Goal: Task Accomplishment & Management: Complete application form

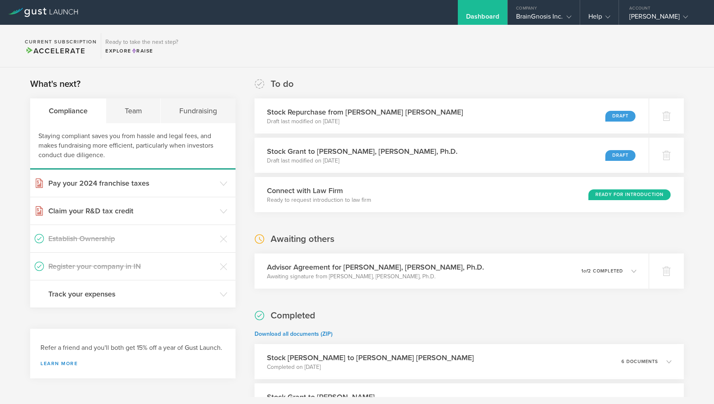
click at [541, 121] on div "Stock Repurchase from [PERSON_NAME] [PERSON_NAME] Draft last modified on [DATE]…" at bounding box center [451, 115] width 394 height 35
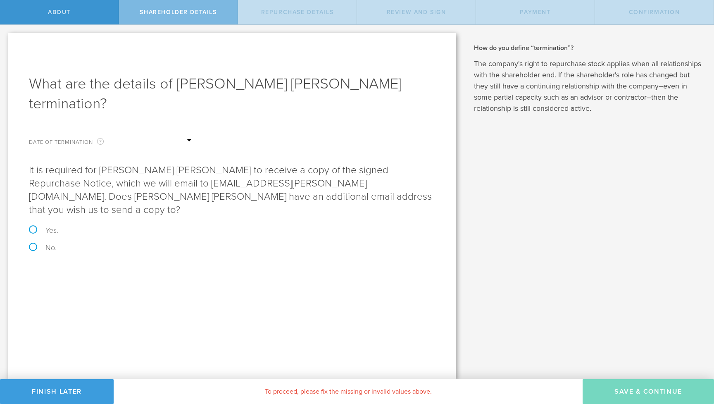
click at [185, 134] on input "text" at bounding box center [153, 140] width 83 height 12
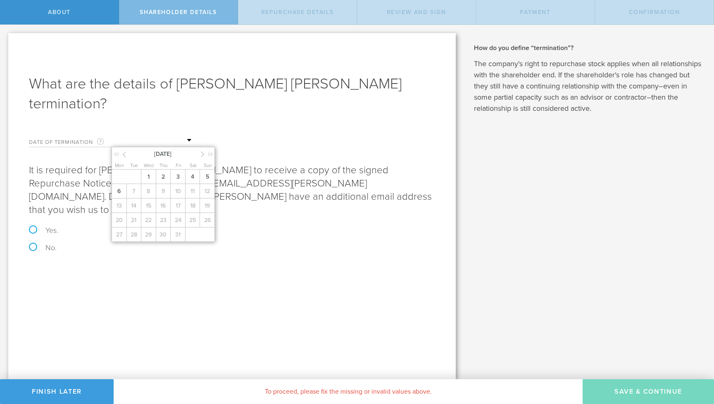
click at [125, 149] on icon at bounding box center [124, 154] width 4 height 10
click at [201, 149] on icon at bounding box center [203, 154] width 4 height 10
click at [151, 169] on span "1" at bounding box center [148, 176] width 15 height 14
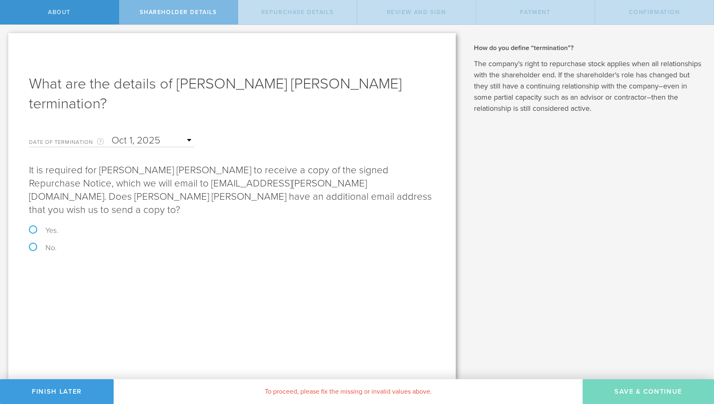
click at [147, 311] on div "What are the details of Connor Beveridge’s termination? Date of Termination Thi…" at bounding box center [231, 206] width 447 height 346
click at [31, 244] on label "No." at bounding box center [232, 247] width 406 height 7
click at [5, 42] on input "No." at bounding box center [2, 33] width 5 height 17
radio input "true"
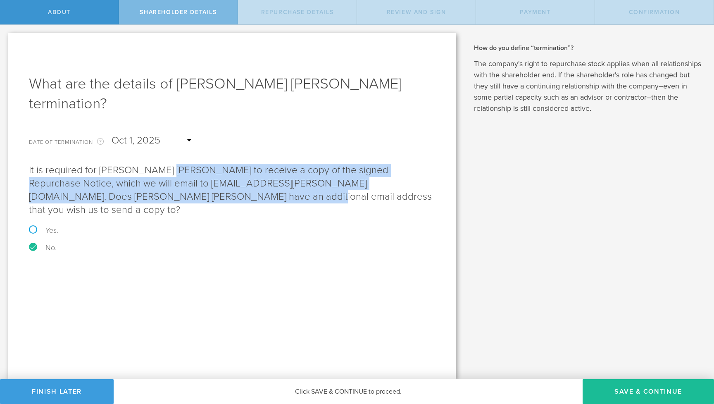
drag, startPoint x: 165, startPoint y: 152, endPoint x: 160, endPoint y: 173, distance: 21.1
click at [160, 173] on p "It is required for Connor Beveridge to receive a copy of the signed Repurchase …" at bounding box center [232, 190] width 406 height 53
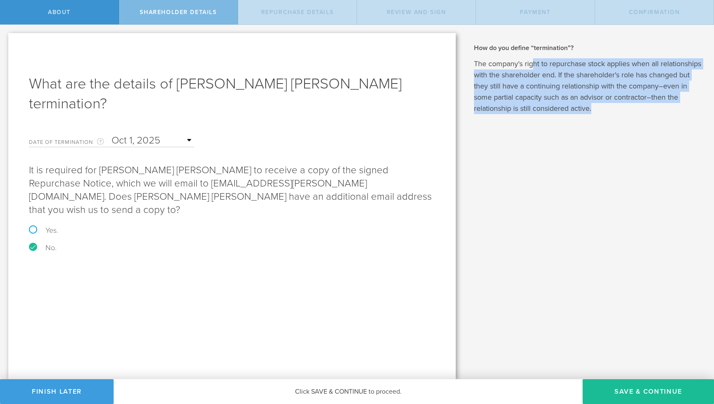
drag, startPoint x: 533, startPoint y: 63, endPoint x: 528, endPoint y: 122, distance: 59.3
click at [528, 122] on div "Why does BrainGnosis Inc. need to pay for the shares and how much will they cos…" at bounding box center [589, 202] width 250 height 354
drag, startPoint x: 520, startPoint y: 76, endPoint x: 526, endPoint y: 116, distance: 40.1
click at [526, 116] on div "Why does BrainGnosis Inc. need to pay for the shares and how much will they cos…" at bounding box center [589, 202] width 250 height 354
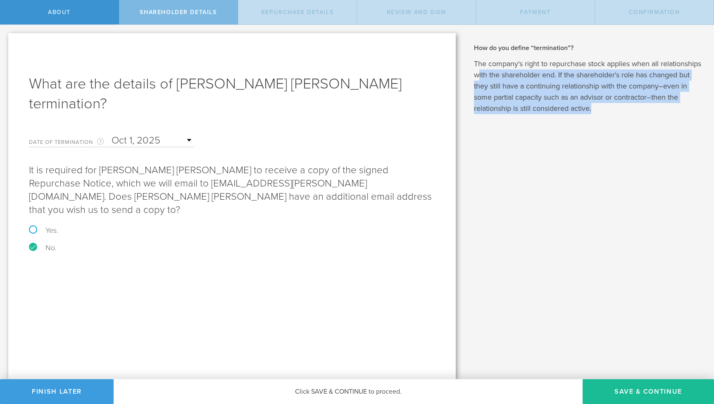
click at [526, 116] on div "Why does BrainGnosis Inc. need to pay for the shares and how much will they cos…" at bounding box center [589, 202] width 250 height 354
drag, startPoint x: 522, startPoint y: 80, endPoint x: 531, endPoint y: 117, distance: 38.3
click at [531, 117] on div "Why does BrainGnosis Inc. need to pay for the shares and how much will they cos…" at bounding box center [589, 202] width 250 height 354
drag, startPoint x: 541, startPoint y: 89, endPoint x: 545, endPoint y: 114, distance: 25.5
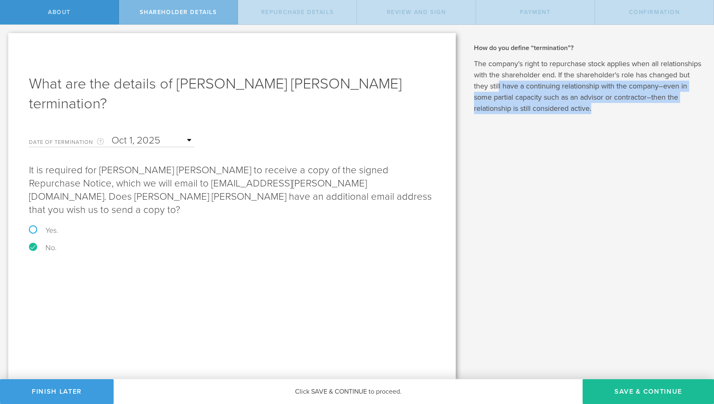
click at [545, 114] on div "Why does BrainGnosis Inc. need to pay for the shares and how much will they cos…" at bounding box center [589, 202] width 250 height 354
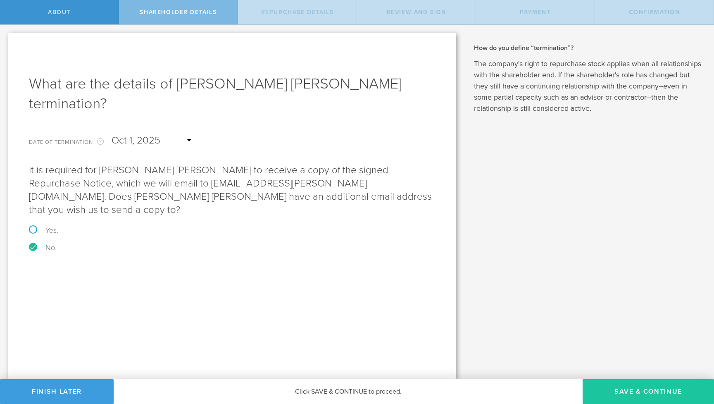
click at [629, 392] on button "Save & Continue" at bounding box center [647, 391] width 131 height 25
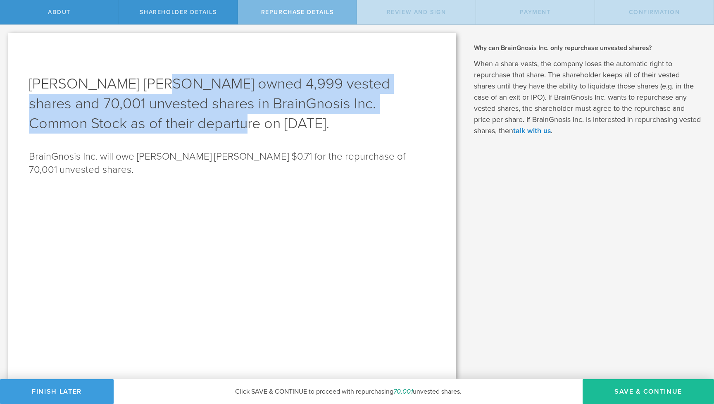
drag, startPoint x: 159, startPoint y: 86, endPoint x: 159, endPoint y: 125, distance: 39.3
click at [159, 125] on h1 "Connor Beveridge owned 4,999 vested shares and 70,001 unvested shares in BrainG…" at bounding box center [232, 103] width 406 height 59
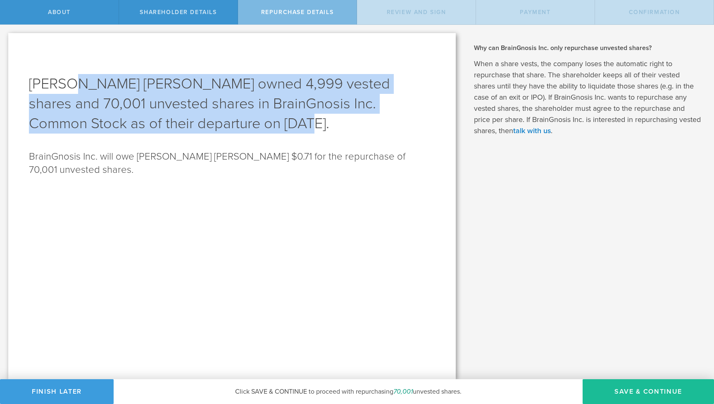
drag, startPoint x: 77, startPoint y: 88, endPoint x: 220, endPoint y: 128, distance: 148.4
click at [220, 128] on h1 "Connor Beveridge owned 4,999 vested shares and 70,001 unvested shares in BrainG…" at bounding box center [232, 103] width 406 height 59
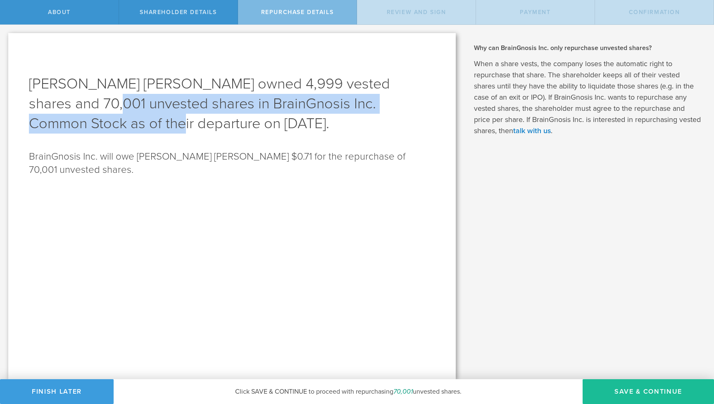
drag, startPoint x: 79, startPoint y: 109, endPoint x: 86, endPoint y: 124, distance: 15.7
click at [86, 124] on h1 "Connor Beveridge owned 4,999 vested shares and 70,001 unvested shares in BrainG…" at bounding box center [232, 103] width 406 height 59
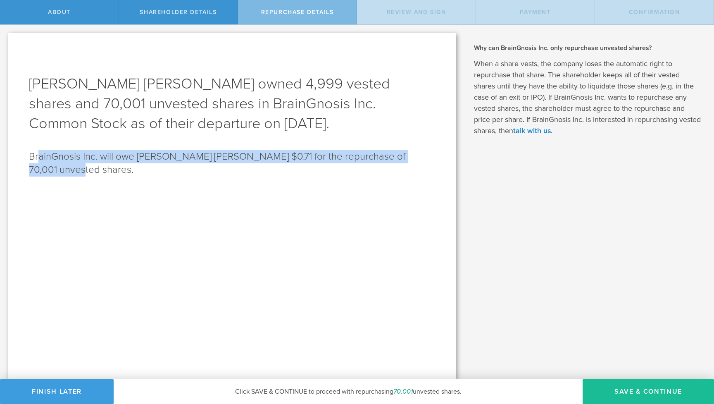
drag, startPoint x: 39, startPoint y: 159, endPoint x: 147, endPoint y: 179, distance: 110.0
click at [147, 179] on div "Connor Beveridge owned 4,999 vested shares and 70,001 unvested shares in BrainG…" at bounding box center [231, 206] width 447 height 346
drag, startPoint x: 67, startPoint y: 160, endPoint x: 302, endPoint y: 164, distance: 234.7
click at [302, 164] on p "BrainGnosis Inc. will owe Connor Beveridge $0.71 for the repurchase of 70,001 u…" at bounding box center [232, 163] width 406 height 26
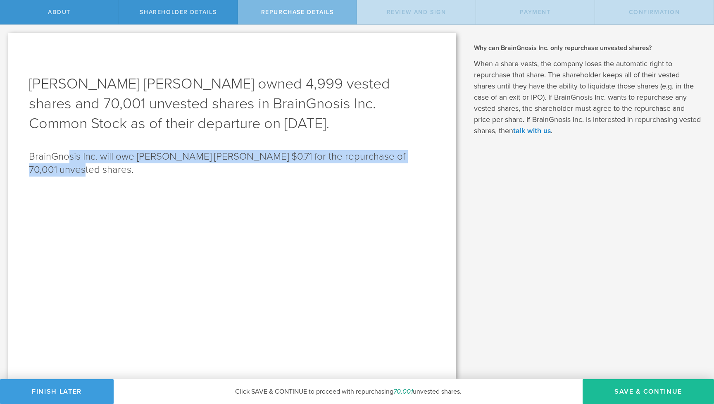
click at [302, 164] on p "BrainGnosis Inc. will owe Connor Beveridge $0.71 for the repurchase of 70,001 u…" at bounding box center [232, 163] width 406 height 26
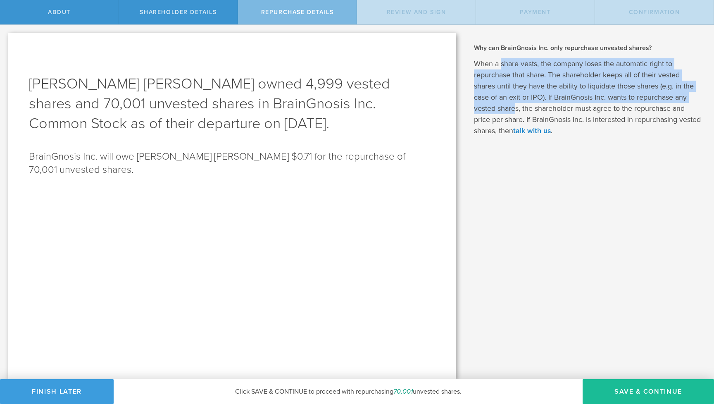
drag, startPoint x: 500, startPoint y: 62, endPoint x: 516, endPoint y: 102, distance: 43.0
click at [516, 102] on p "When a share vests, the company loses the automatic right to repurchase that sh…" at bounding box center [588, 97] width 228 height 78
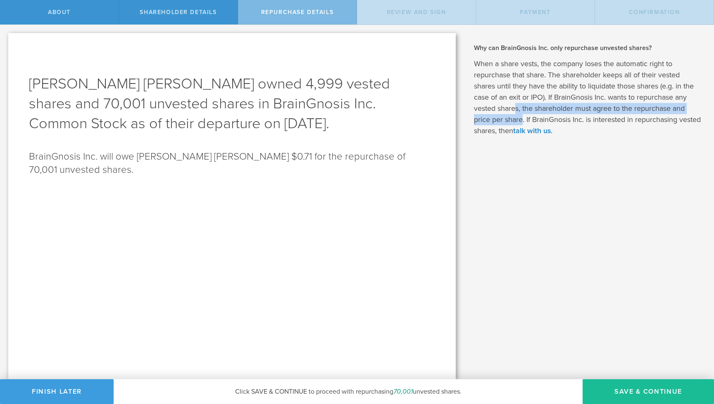
drag, startPoint x: 516, startPoint y: 102, endPoint x: 521, endPoint y: 116, distance: 14.8
click at [521, 116] on p "When a share vests, the company loses the automatic right to repurchase that sh…" at bounding box center [588, 97] width 228 height 78
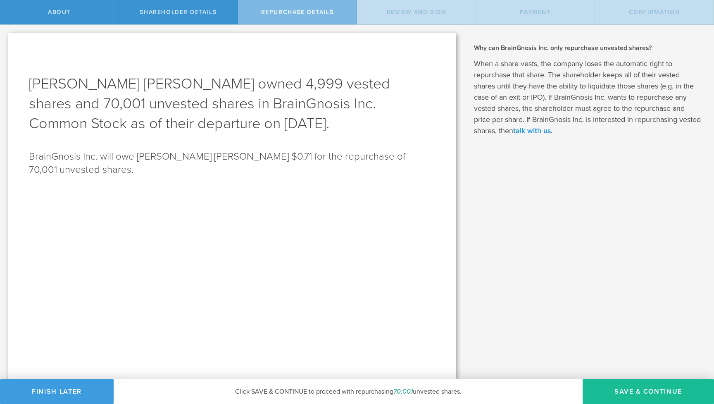
click at [551, 131] on link "talk with us" at bounding box center [532, 130] width 38 height 9
click at [649, 390] on button "Save & Continue" at bounding box center [647, 391] width 131 height 25
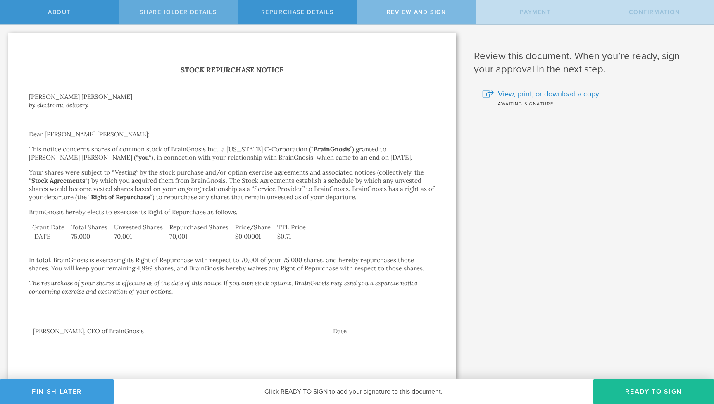
click at [205, 11] on span "Shareholder Details" at bounding box center [178, 12] width 77 height 7
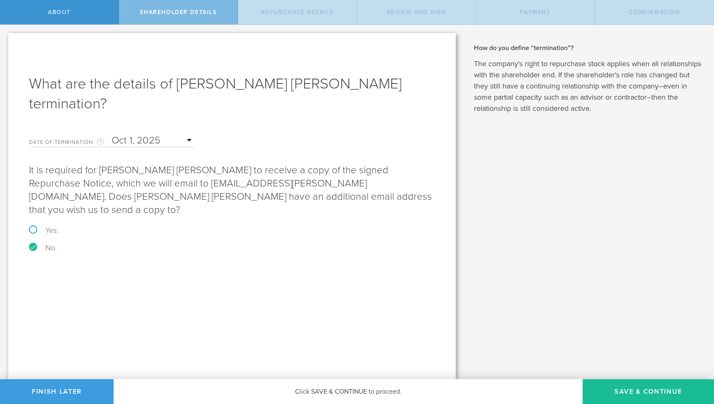
click at [193, 9] on span "Shareholder Details" at bounding box center [178, 12] width 77 height 7
click at [291, 9] on span "Repurchase Details" at bounding box center [297, 12] width 73 height 7
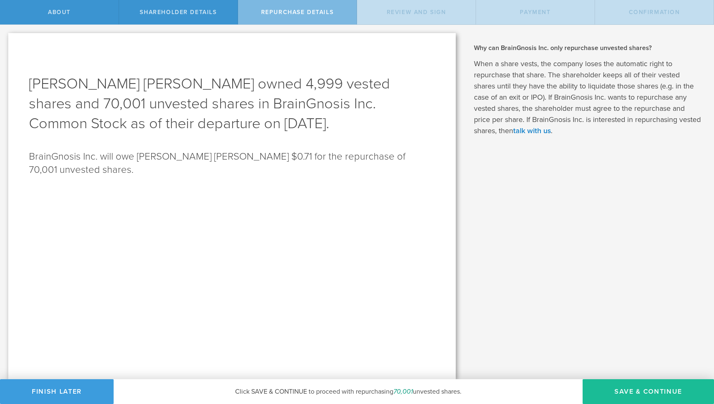
click at [297, 17] on div "Repurchase Details" at bounding box center [297, 12] width 119 height 24
click at [645, 393] on button "Save & Continue" at bounding box center [647, 391] width 131 height 25
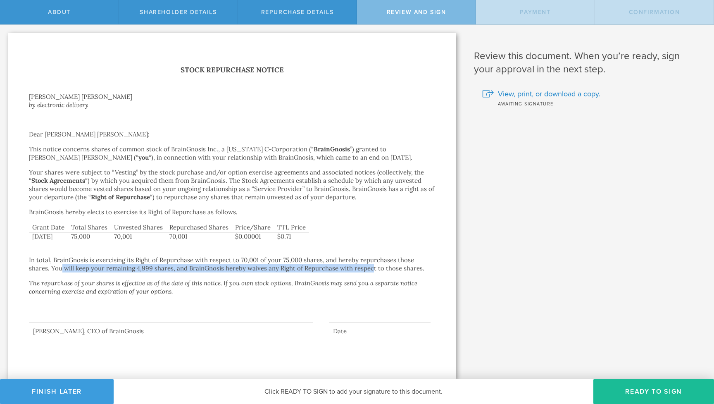
drag, startPoint x: 34, startPoint y: 268, endPoint x: 345, endPoint y: 269, distance: 310.3
click at [345, 269] on p "In total, BrainGnosis is exercising its Right of Repurchase with respect to 70,…" at bounding box center [232, 259] width 406 height 25
drag, startPoint x: 224, startPoint y: 268, endPoint x: 352, endPoint y: 266, distance: 127.7
click at [352, 267] on p "In total, BrainGnosis is exercising its Right of Repurchase with respect to 70,…" at bounding box center [232, 259] width 406 height 25
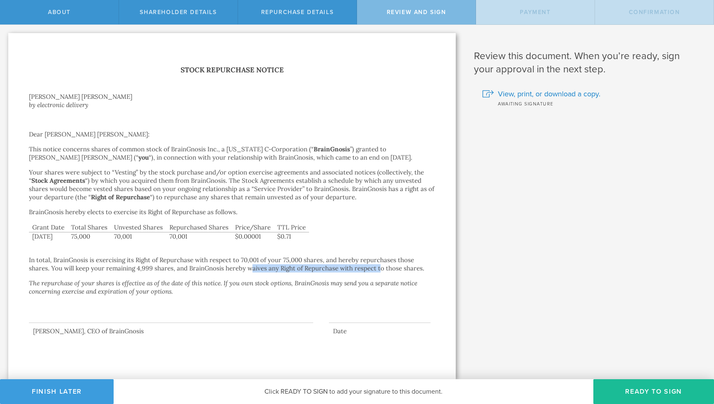
click at [352, 266] on p "In total, BrainGnosis is exercising its Right of Repurchase with respect to 70,…" at bounding box center [232, 259] width 406 height 25
click at [209, 282] on em "The repurchase of your shares is effective as of the date of this notice. If yo…" at bounding box center [223, 287] width 388 height 16
click at [246, 290] on div at bounding box center [171, 306] width 284 height 33
drag, startPoint x: 111, startPoint y: 264, endPoint x: 191, endPoint y: 262, distance: 79.8
click at [191, 263] on p "In total, BrainGnosis is exercising its Right of Repurchase with respect to 70,…" at bounding box center [232, 259] width 406 height 25
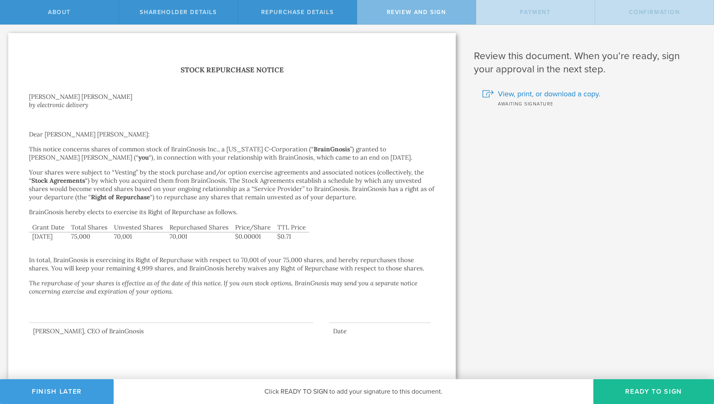
click at [191, 262] on p "In total, BrainGnosis is exercising its Right of Repurchase with respect to 70,…" at bounding box center [232, 259] width 406 height 25
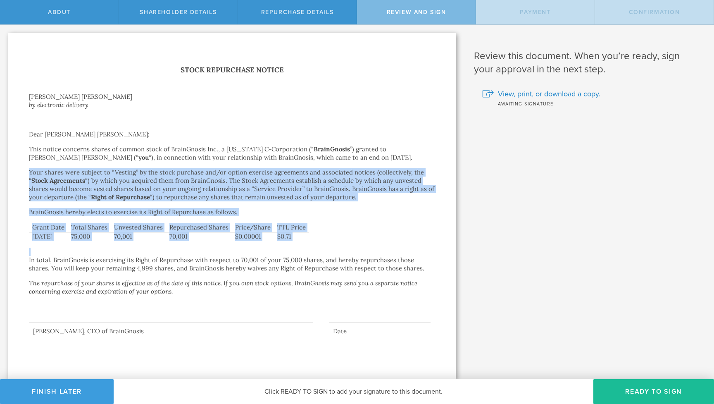
drag, startPoint x: 150, startPoint y: 165, endPoint x: 159, endPoint y: 244, distance: 79.3
click at [159, 244] on div "Stock Repurchase Notice Connor Beveridge by electronic delivery Dear Connor Bev…" at bounding box center [232, 199] width 406 height 271
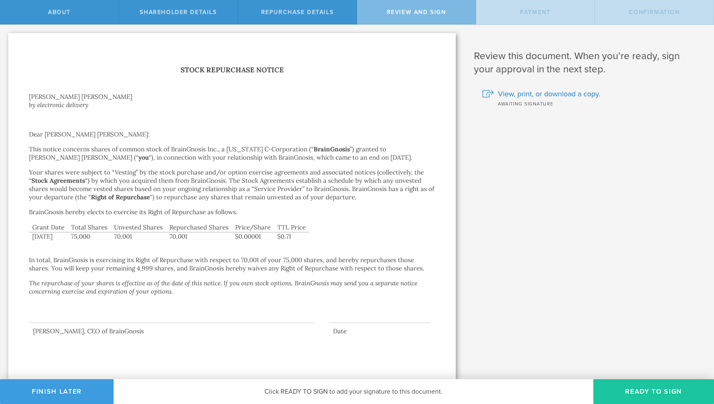
click at [636, 392] on button "Ready to Sign" at bounding box center [653, 391] width 121 height 25
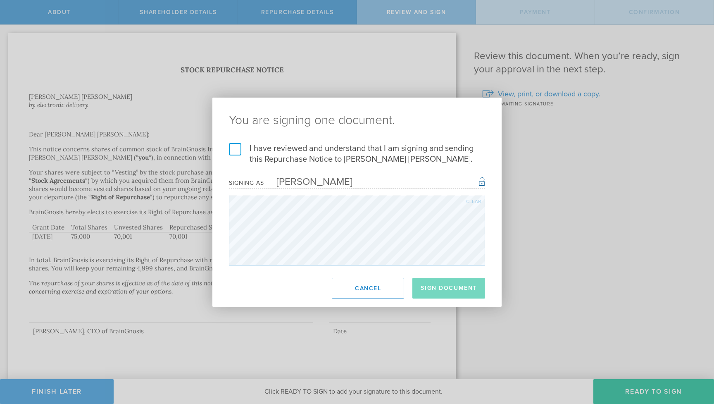
click at [231, 150] on label "I have reviewed and understand that I am signing and sending this Repurchase No…" at bounding box center [357, 153] width 256 height 21
click at [0, 0] on input "I have reviewed and understand that I am signing and sending this Repurchase No…" at bounding box center [0, 0] width 0 height 0
click at [445, 289] on button "Sign Document" at bounding box center [448, 288] width 73 height 21
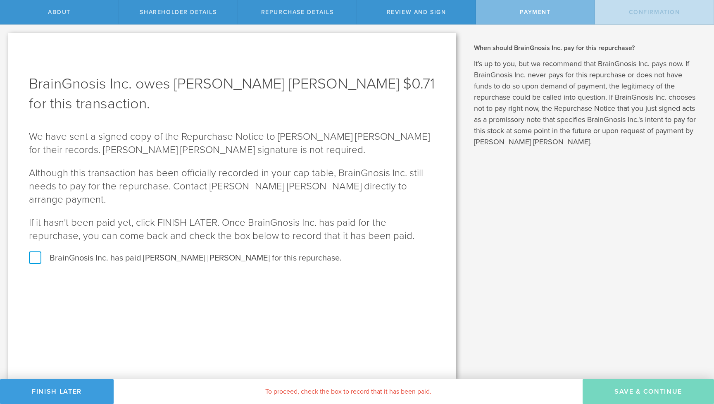
click at [228, 109] on h1 "BrainGnosis Inc. owes Connor Beveridge $0.71 for this transaction." at bounding box center [232, 94] width 406 height 40
click at [38, 252] on label "BrainGnosis Inc. has paid Connor Beveridge for this repurchase." at bounding box center [232, 257] width 406 height 11
click at [5, 42] on input "BrainGnosis Inc. has paid Connor Beveridge for this repurchase." at bounding box center [2, 33] width 5 height 17
checkbox input "true"
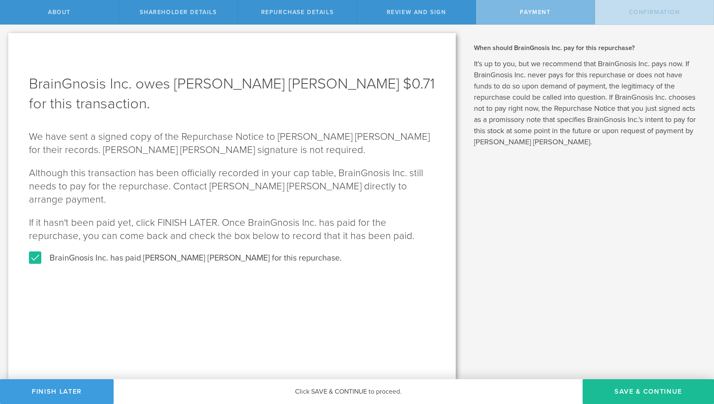
drag, startPoint x: 628, startPoint y: 390, endPoint x: 623, endPoint y: 260, distance: 129.8
click at [622, 25] on div "About Shareholder Details Repurchase Details Review and Sign Payment Confirmati…" at bounding box center [357, 12] width 714 height 25
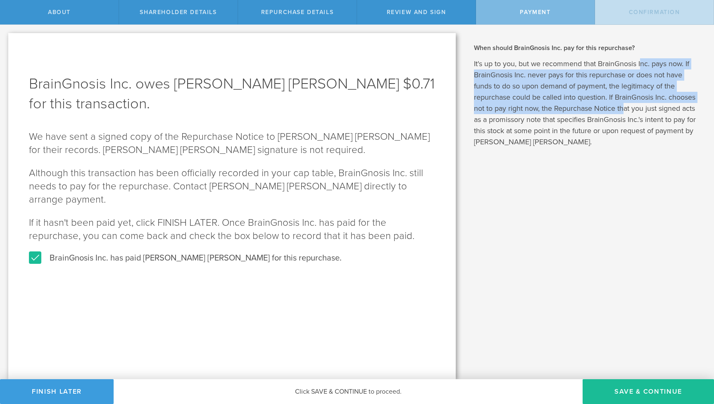
drag, startPoint x: 642, startPoint y: 67, endPoint x: 624, endPoint y: 112, distance: 49.2
click at [624, 112] on p "It's up to you, but we recommend that BrainGnosis Inc. pays now. If BrainGnosis…" at bounding box center [588, 102] width 228 height 89
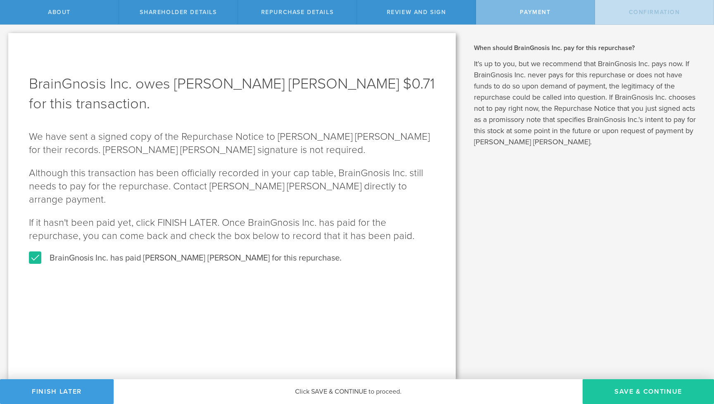
click at [633, 389] on button "SAVE & CONTINUE" at bounding box center [647, 391] width 131 height 25
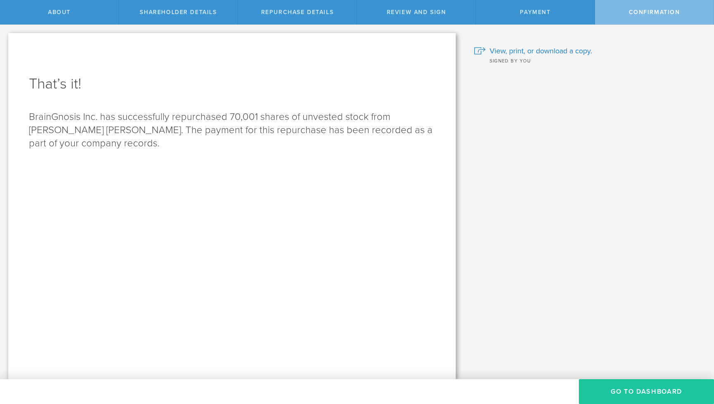
click at [637, 391] on button "Go to Dashboard" at bounding box center [646, 391] width 135 height 25
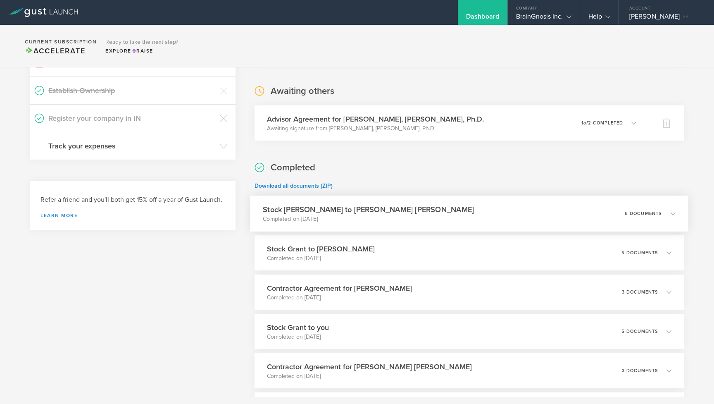
scroll to position [148, 0]
click at [392, 212] on div "Stock Grant to Connor Beveridge Completed on Aug 16, 2025 6 documents" at bounding box center [469, 213] width 438 height 36
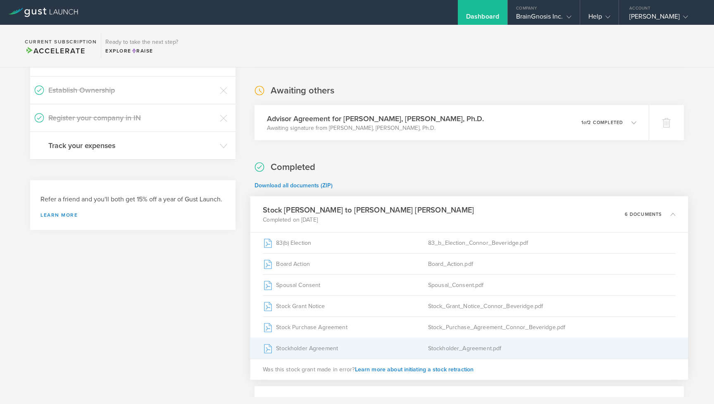
click at [337, 348] on div "Stockholder Agreement" at bounding box center [345, 348] width 165 height 21
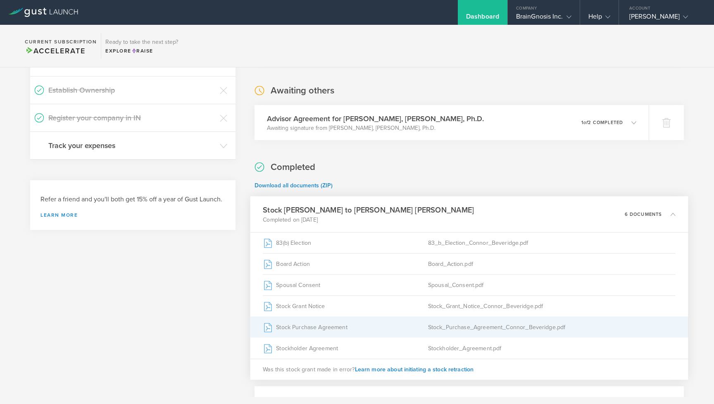
click at [317, 321] on div "Stock Purchase Agreement" at bounding box center [345, 326] width 165 height 21
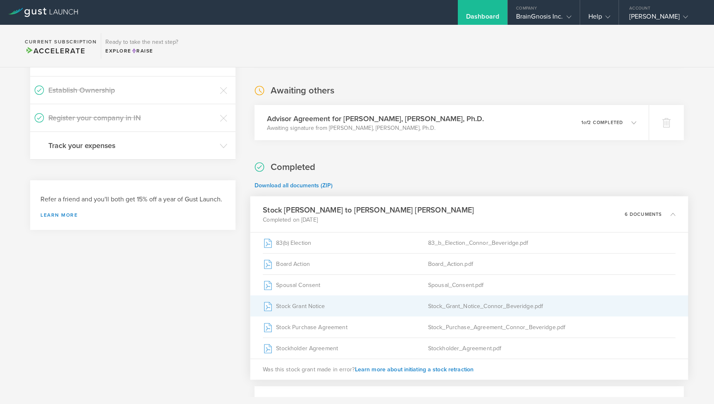
click at [317, 309] on div "Stock Grant Notice" at bounding box center [345, 305] width 165 height 21
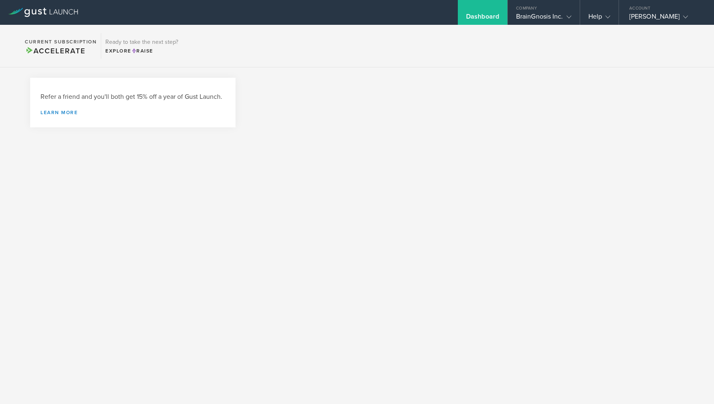
click at [467, 84] on div at bounding box center [468, 107] width 429 height 58
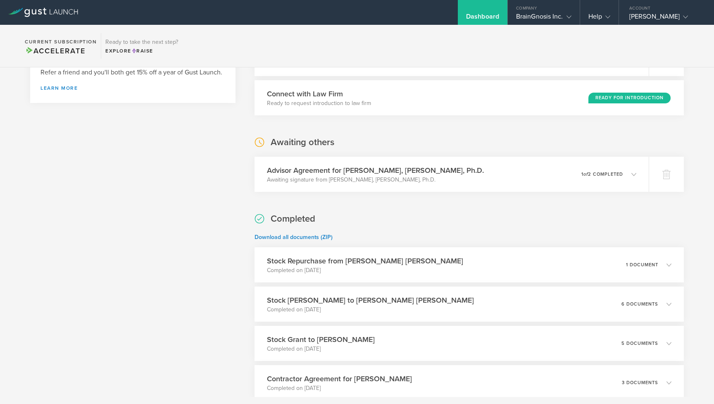
scroll to position [71, 0]
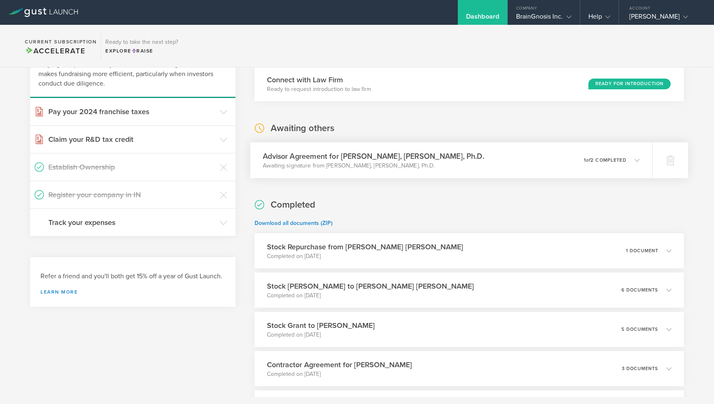
click at [464, 169] on div "Advisor Agreement for [PERSON_NAME], [PERSON_NAME], Ph.D. Awaiting signature fr…" at bounding box center [451, 160] width 402 height 36
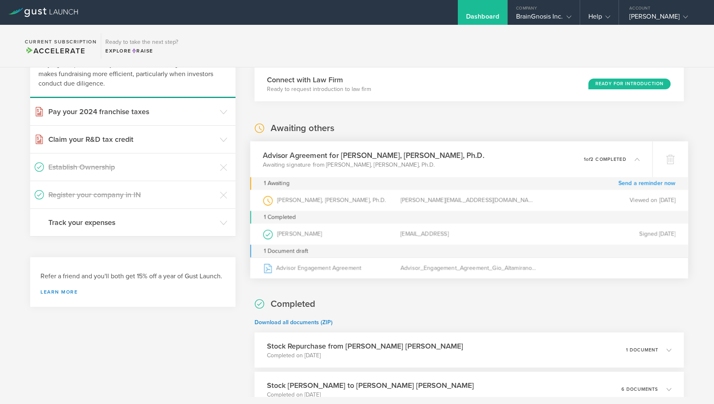
click at [628, 181] on link "Send a reminder now" at bounding box center [646, 183] width 57 height 13
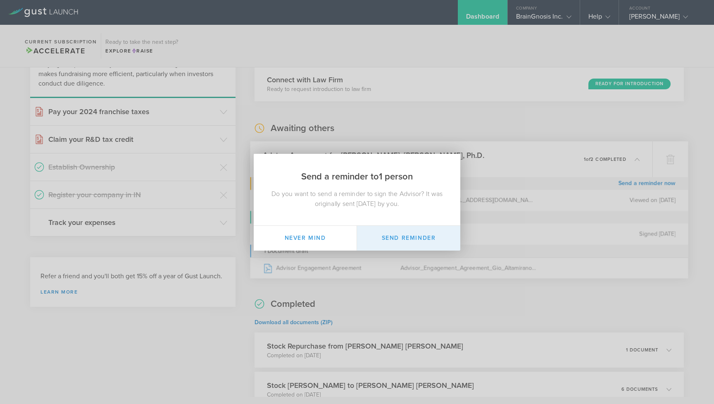
click at [407, 233] on button "Send Reminder" at bounding box center [408, 238] width 103 height 25
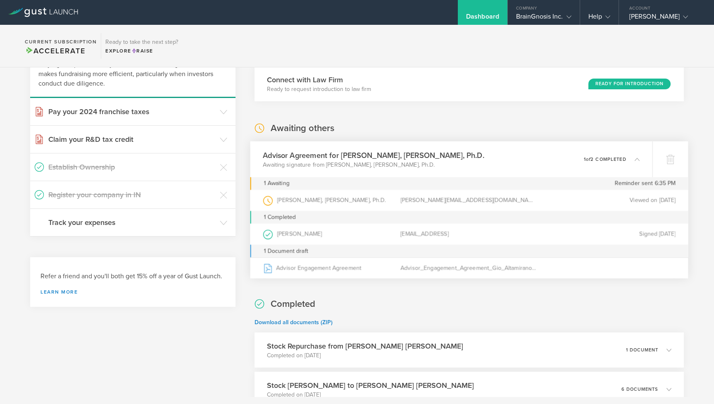
click at [616, 159] on p "1 of 2 completed" at bounding box center [604, 159] width 43 height 5
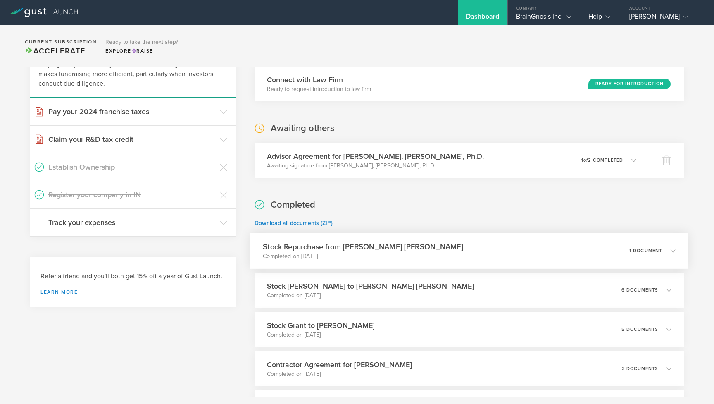
click at [495, 244] on div "Stock Repurchase from Connor Beveridge Completed on Oct 6, 2025 1 document" at bounding box center [469, 251] width 438 height 36
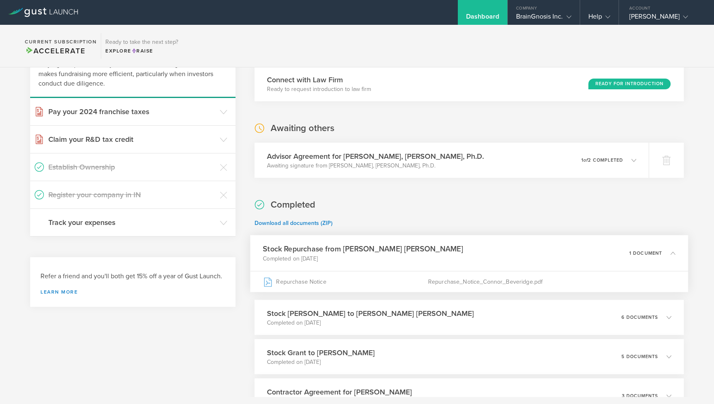
click at [493, 250] on div "Stock Repurchase from Connor Beveridge Completed on Oct 6, 2025 1 document" at bounding box center [469, 253] width 438 height 36
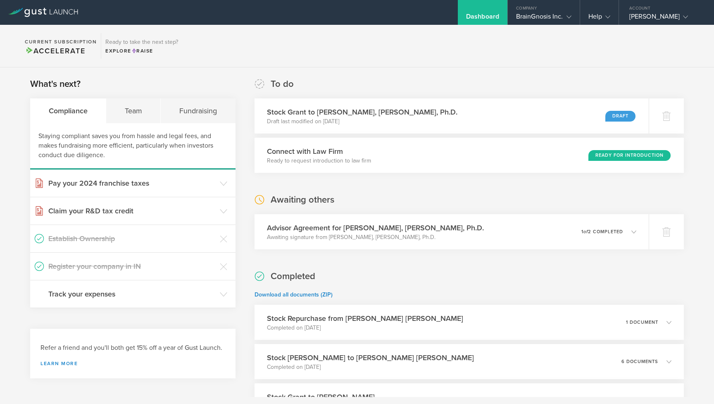
scroll to position [0, 0]
